Goal: Task Accomplishment & Management: Manage account settings

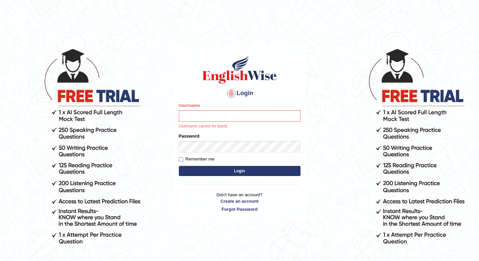
click at [321, 114] on body "Login Please fix the following errors: Username Username cannot be blank. Passw…" at bounding box center [239, 154] width 479 height 261
